Goal: Information Seeking & Learning: Learn about a topic

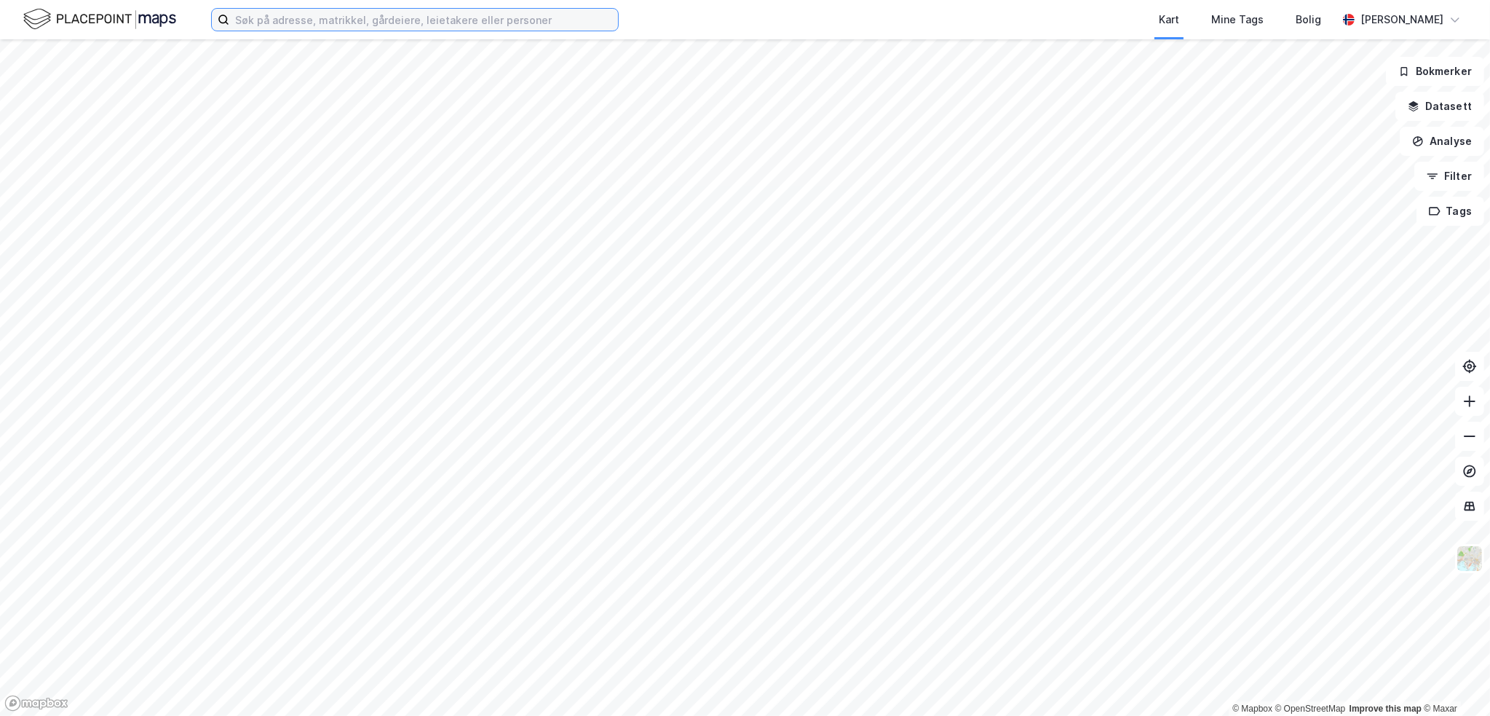
click at [325, 21] on input at bounding box center [423, 20] width 389 height 22
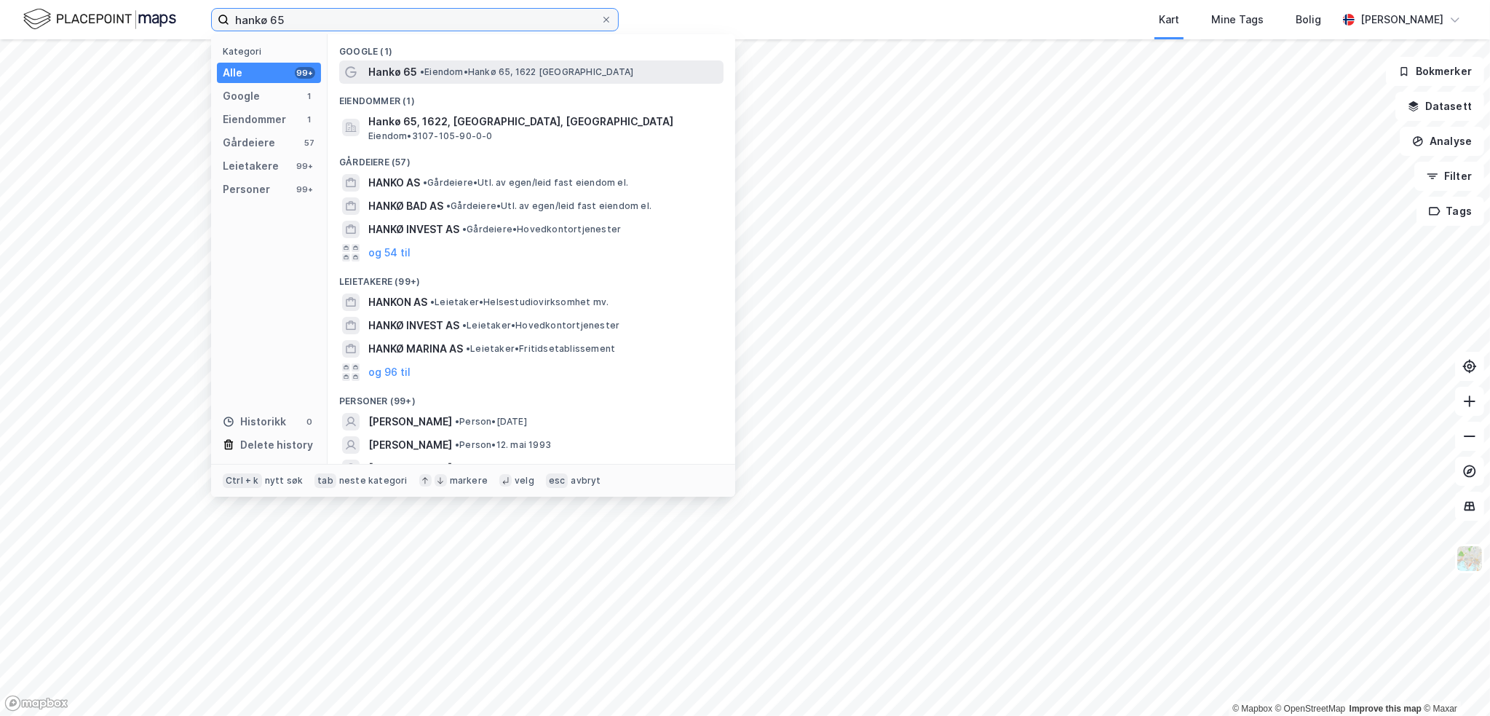
type input "hankø 65"
click at [523, 74] on span "• Eiendom • Hankø 65, 1622 [GEOGRAPHIC_DATA]" at bounding box center [526, 72] width 213 height 12
